Goal: Navigation & Orientation: Find specific page/section

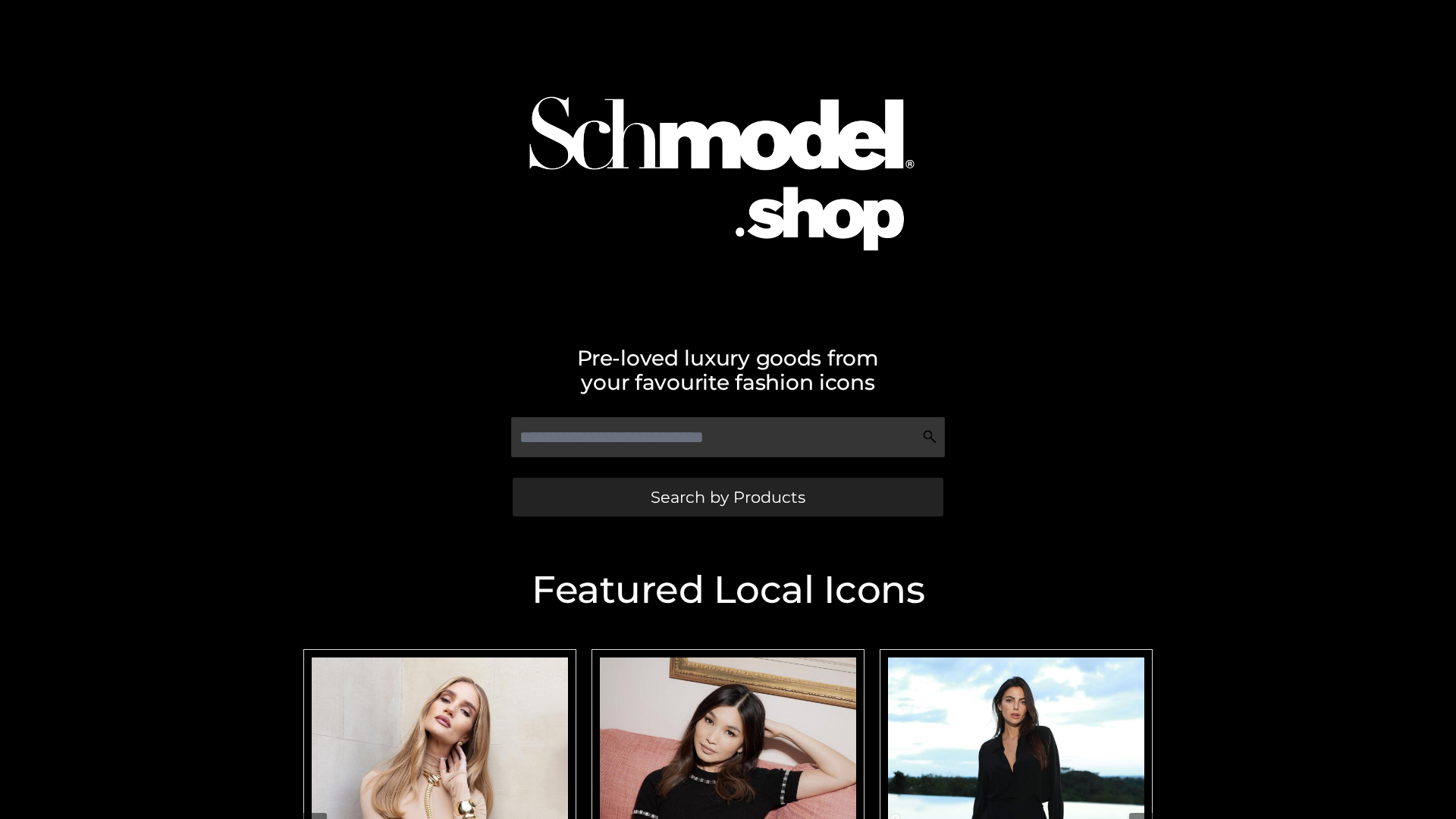
click at [727, 497] on span "Search by Products" at bounding box center [728, 496] width 155 height 16
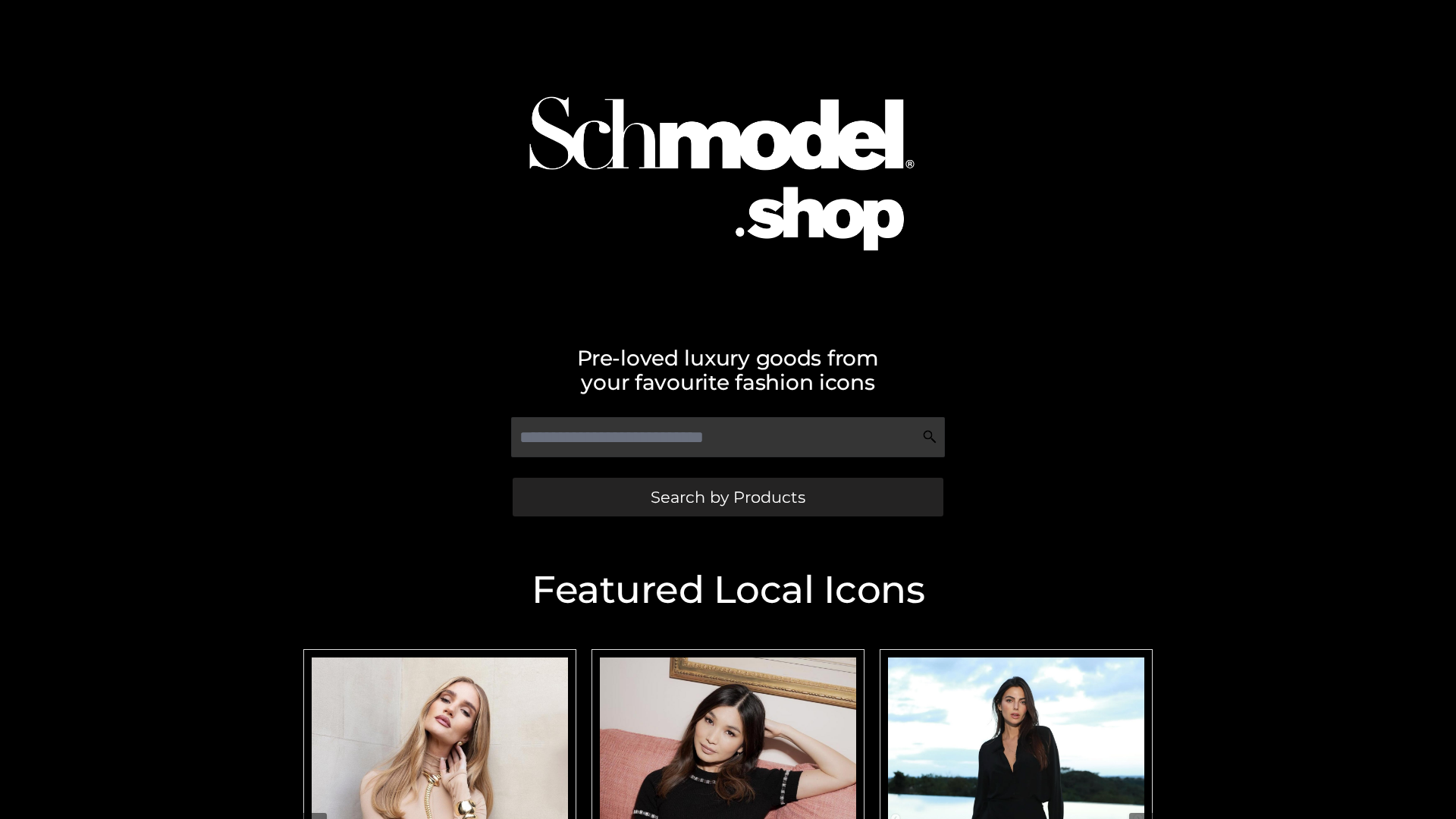
click at [727, 497] on span "Search by Products" at bounding box center [728, 496] width 155 height 16
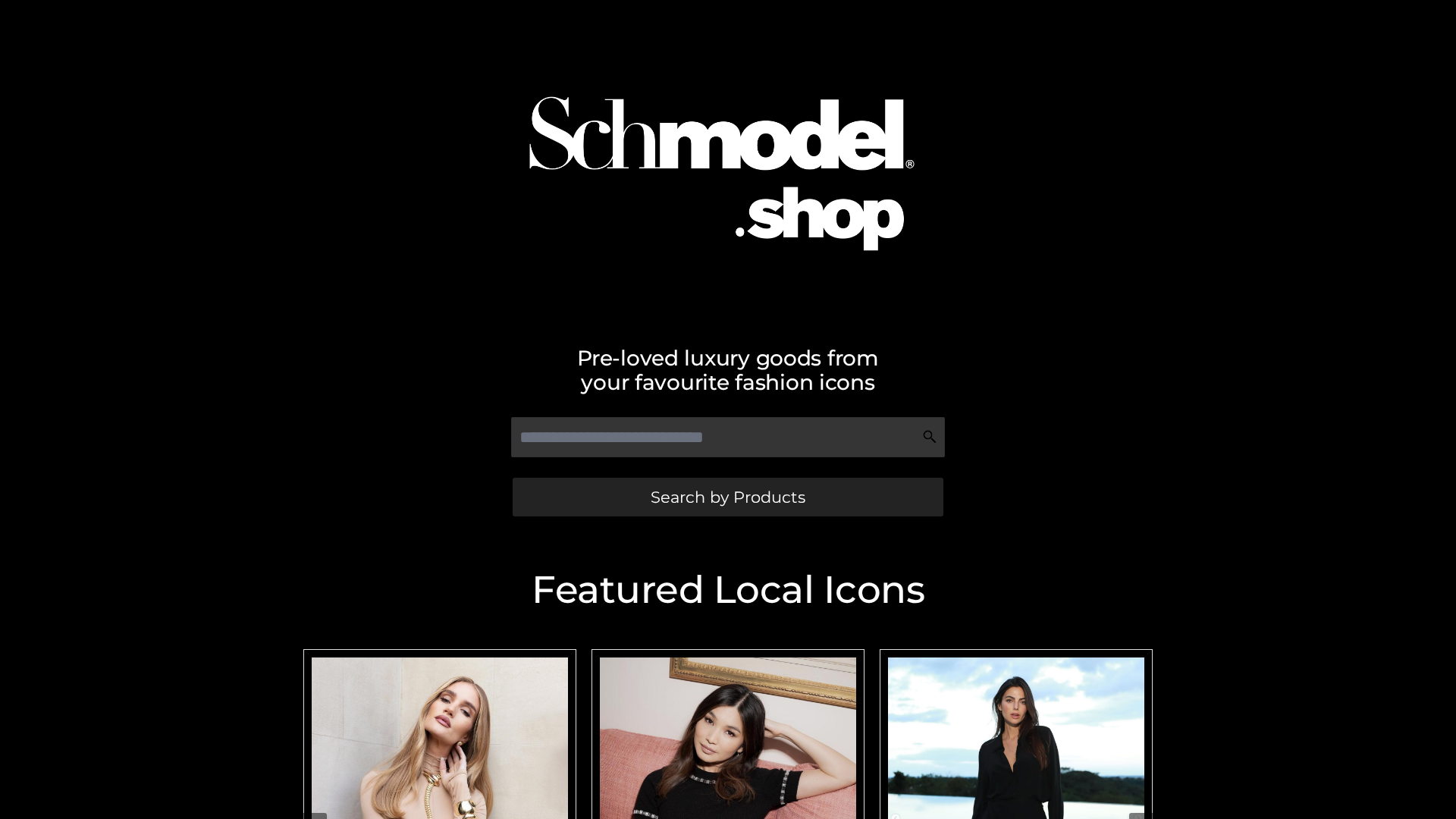
click at [727, 497] on span "Search by Products" at bounding box center [728, 496] width 155 height 16
